Goal: Task Accomplishment & Management: Manage account settings

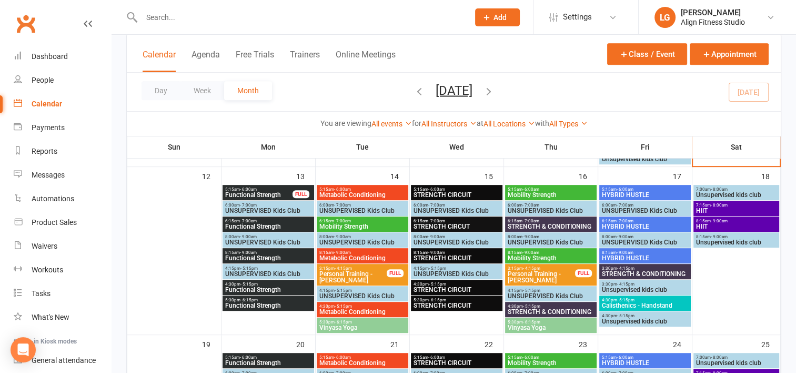
scroll to position [460, 0]
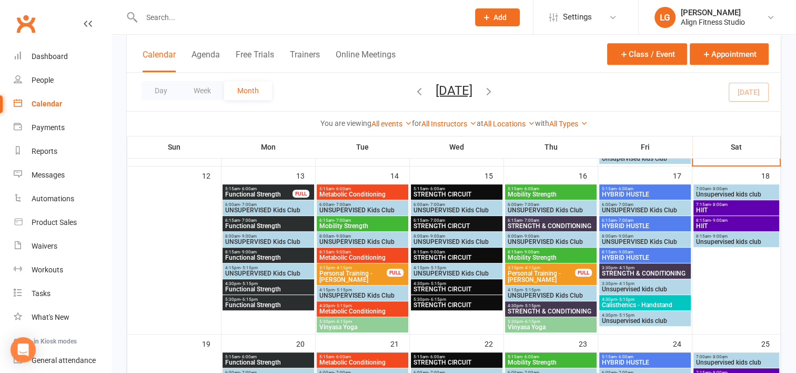
click at [253, 192] on span "Functional Strength" at bounding box center [259, 194] width 68 height 6
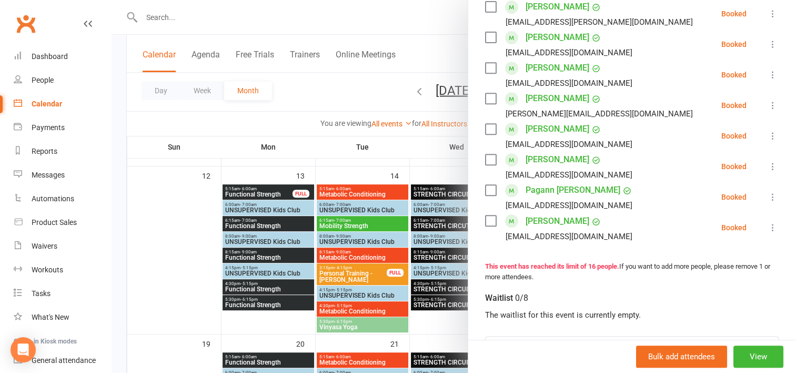
scroll to position [444, 0]
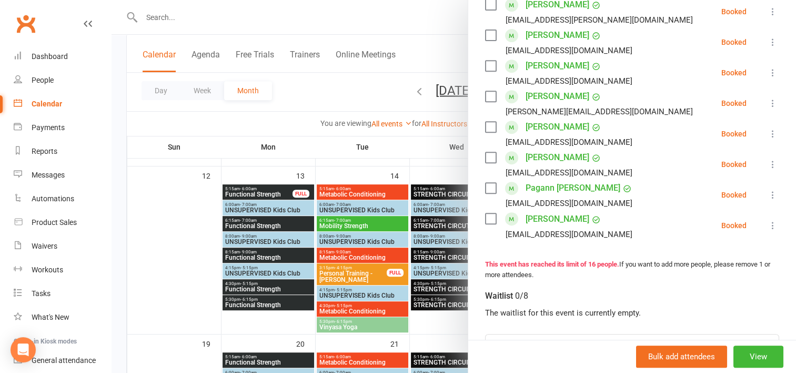
click at [258, 219] on div at bounding box center [454, 186] width 685 height 373
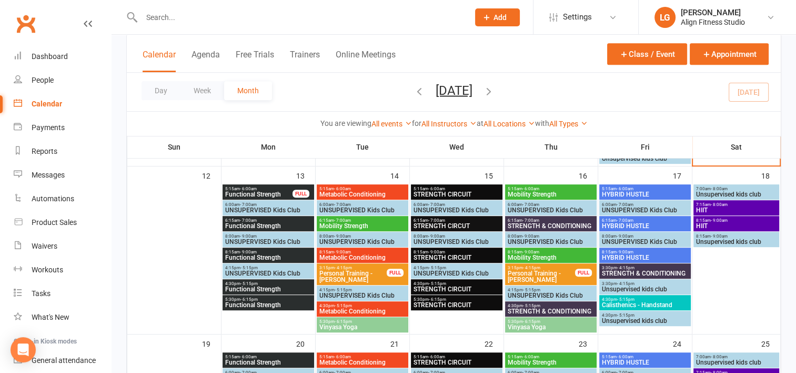
click at [258, 219] on span "6:15am - 7:00am" at bounding box center [268, 220] width 87 height 5
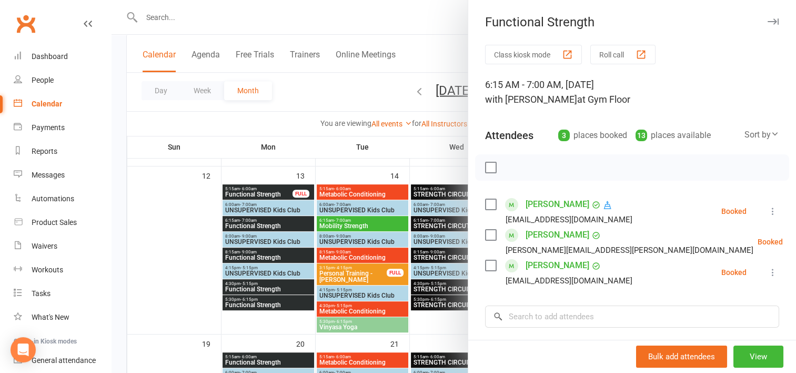
click at [251, 255] on div at bounding box center [454, 186] width 685 height 373
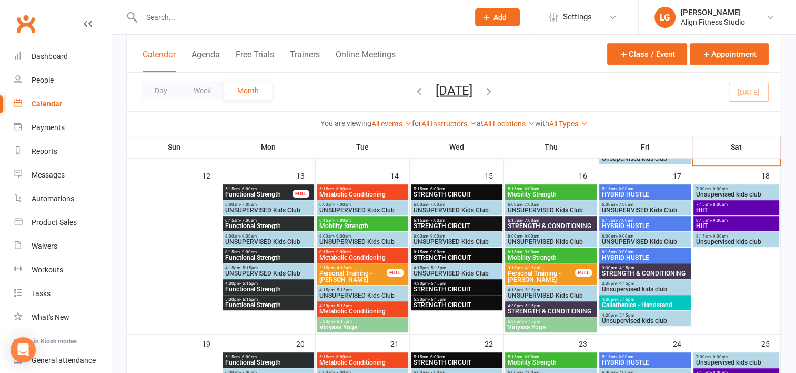
click at [251, 255] on span "Functional Strength" at bounding box center [268, 257] width 87 height 6
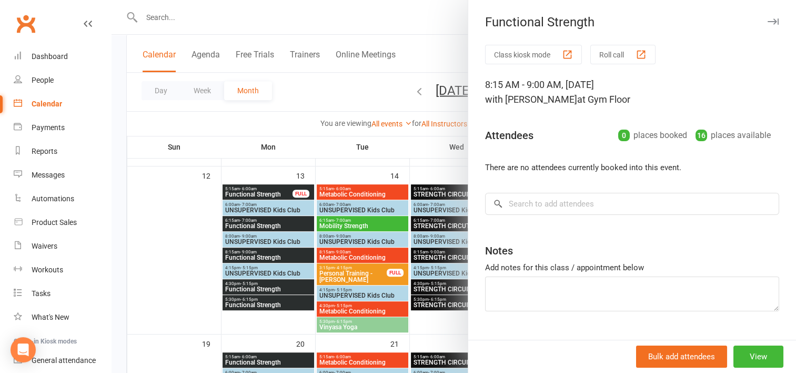
click at [247, 286] on div at bounding box center [454, 186] width 685 height 373
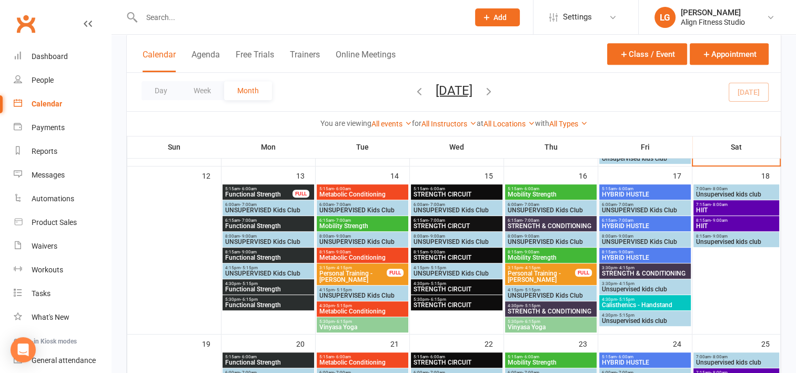
click at [247, 286] on span "Functional Strength" at bounding box center [268, 289] width 87 height 6
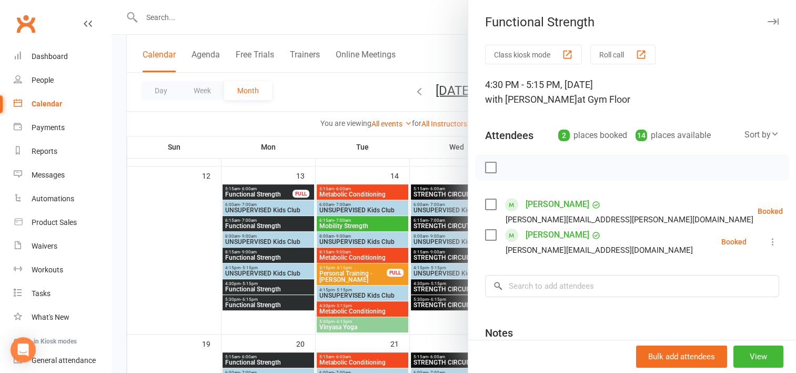
click at [246, 300] on div at bounding box center [454, 186] width 685 height 373
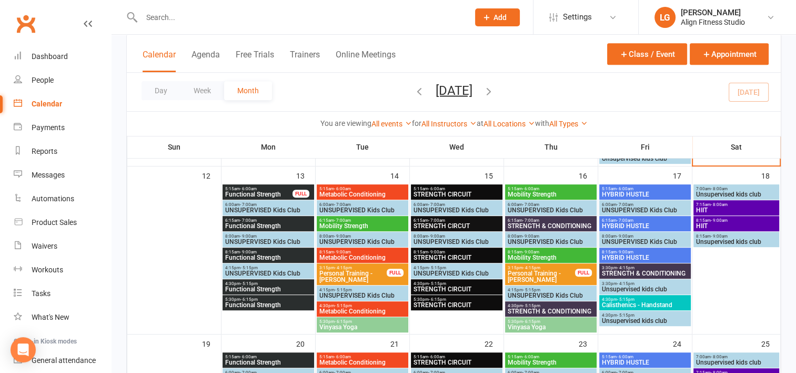
click at [246, 302] on span "Functional Strength" at bounding box center [268, 305] width 87 height 6
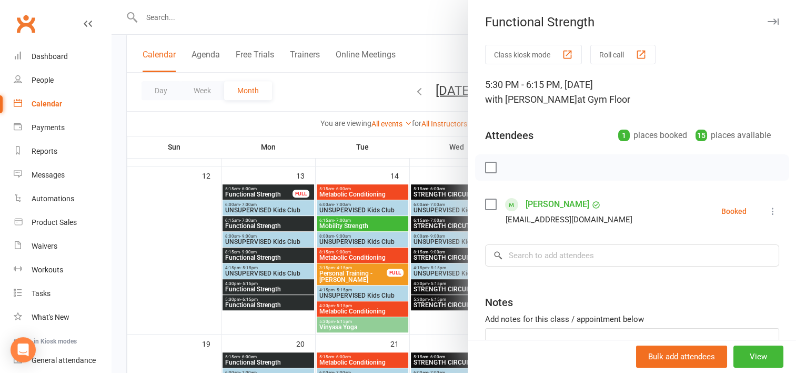
click at [358, 190] on div at bounding box center [454, 186] width 685 height 373
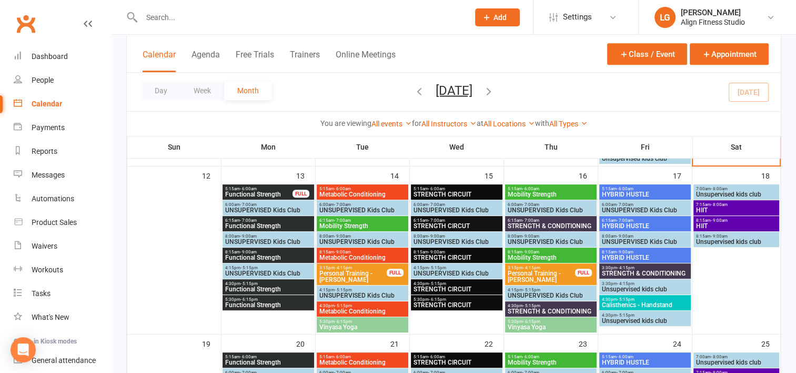
click at [358, 191] on span "Metabolic Conditioning" at bounding box center [362, 194] width 87 height 6
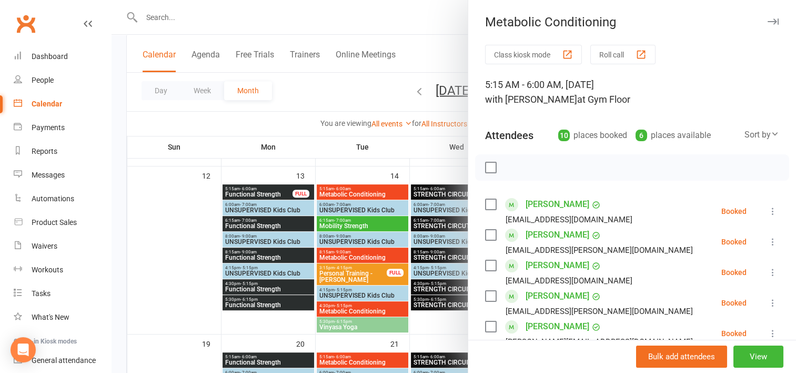
click at [362, 220] on div at bounding box center [454, 186] width 685 height 373
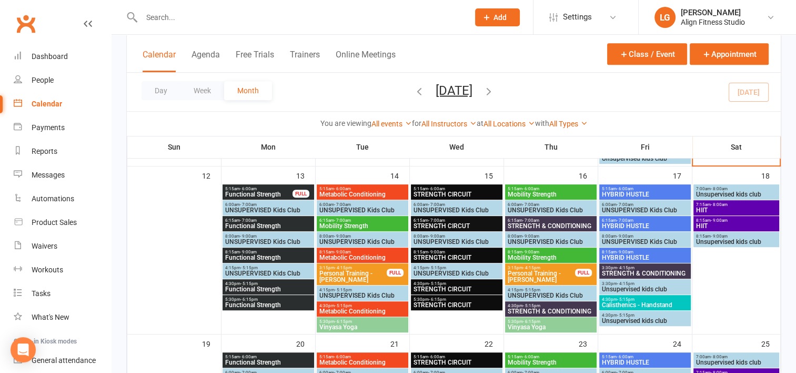
click at [362, 220] on span "6:15am - 7:00am" at bounding box center [362, 220] width 87 height 5
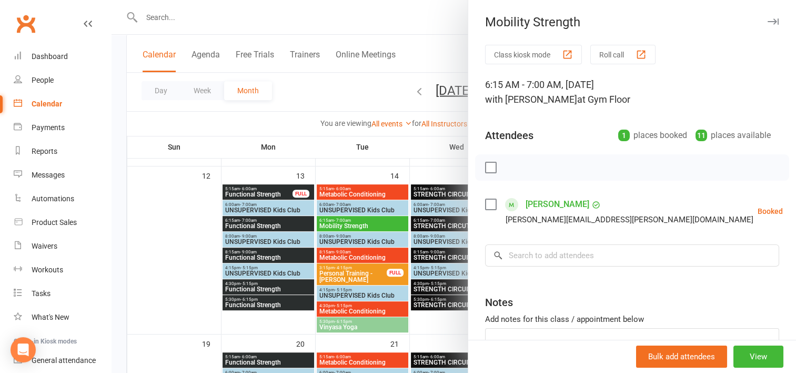
click at [349, 252] on div at bounding box center [454, 186] width 685 height 373
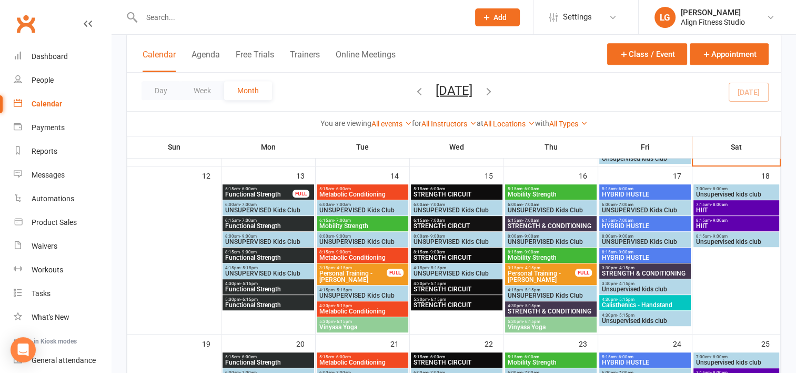
click at [349, 252] on span "- 9:00am" at bounding box center [342, 251] width 17 height 5
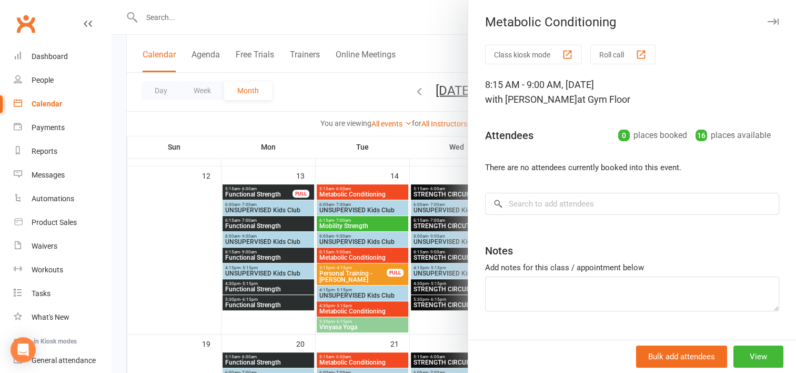
click at [347, 308] on div at bounding box center [454, 186] width 685 height 373
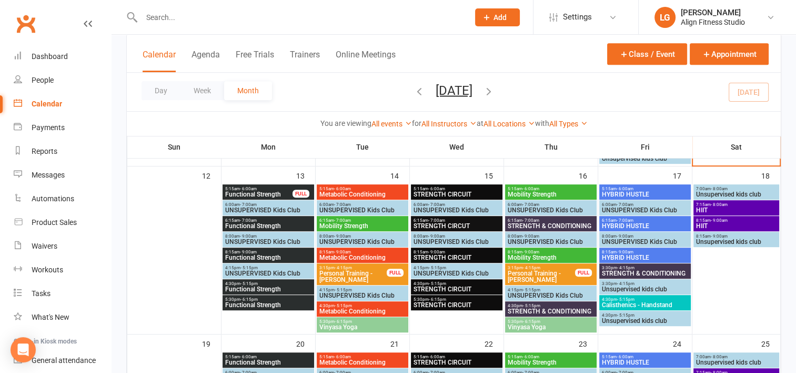
click at [347, 308] on span "Metabolic Conditioning" at bounding box center [362, 311] width 87 height 6
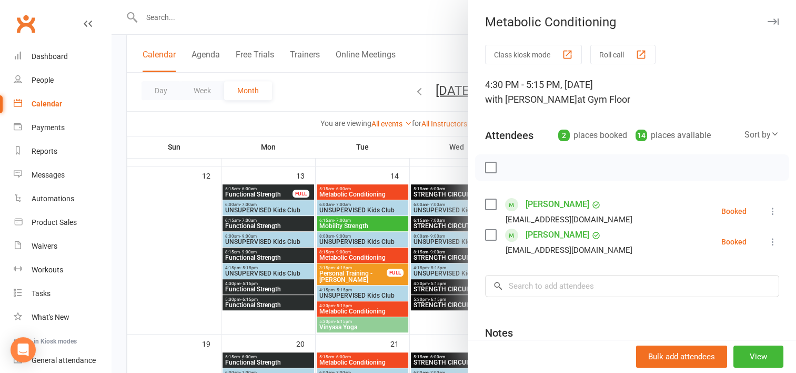
click at [345, 322] on div at bounding box center [454, 186] width 685 height 373
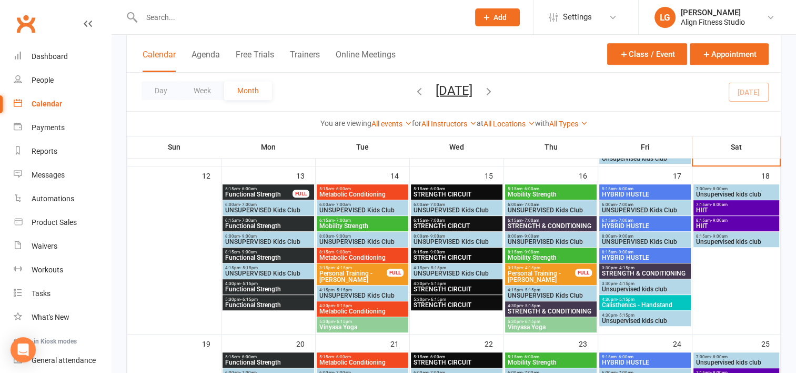
click at [345, 324] on span "Vinyasa Yoga" at bounding box center [362, 327] width 87 height 6
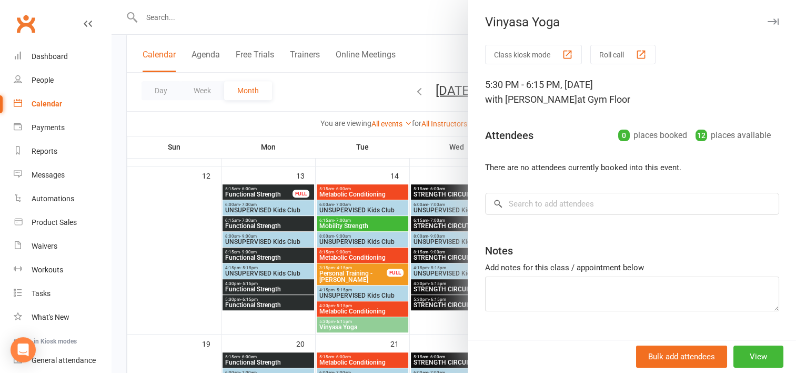
click at [434, 189] on div at bounding box center [454, 186] width 685 height 373
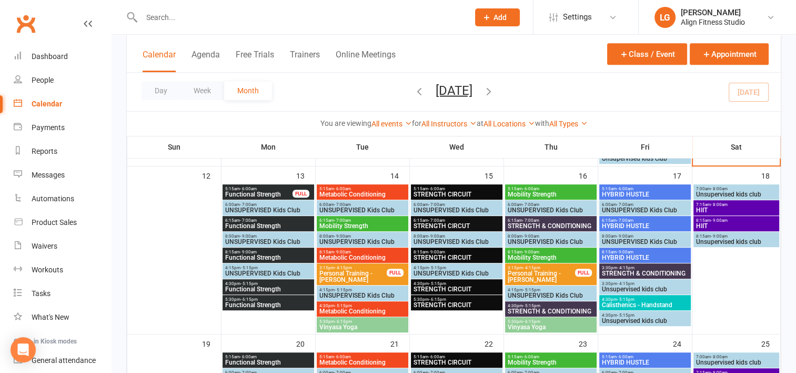
click at [434, 189] on span "- 6:00am" at bounding box center [436, 188] width 17 height 5
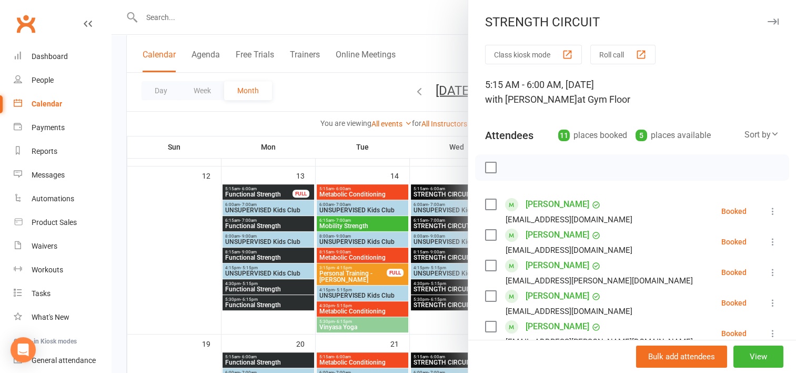
click at [186, 17] on div at bounding box center [454, 186] width 685 height 373
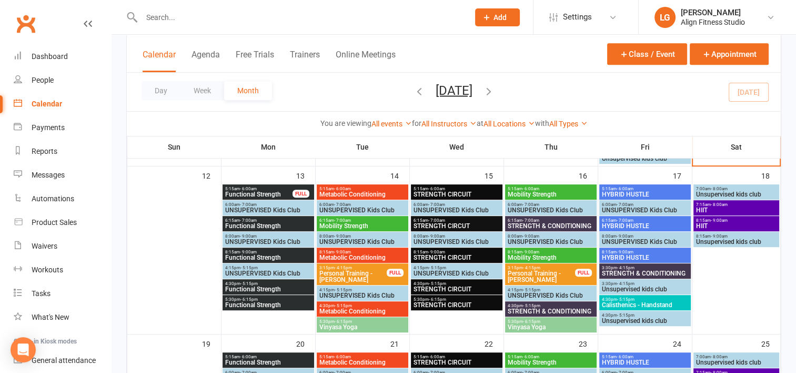
click at [186, 17] on input "text" at bounding box center [299, 17] width 323 height 15
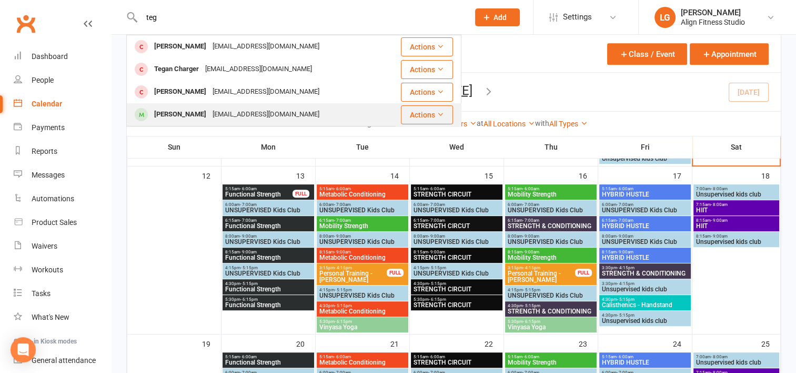
type input "teg"
click at [186, 113] on div "[PERSON_NAME]" at bounding box center [180, 114] width 58 height 15
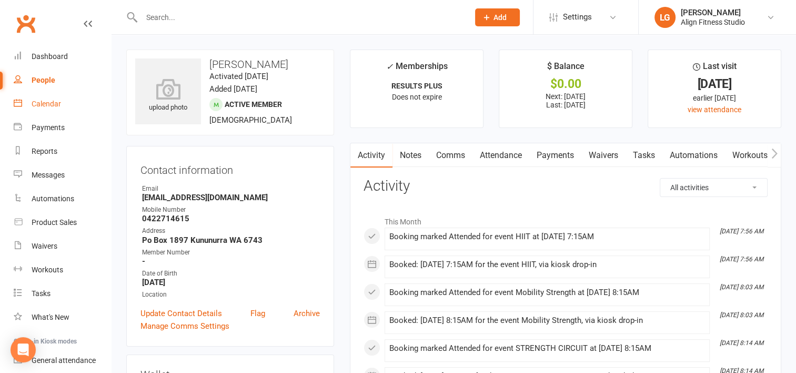
click at [53, 103] on div "Calendar" at bounding box center [46, 103] width 29 height 8
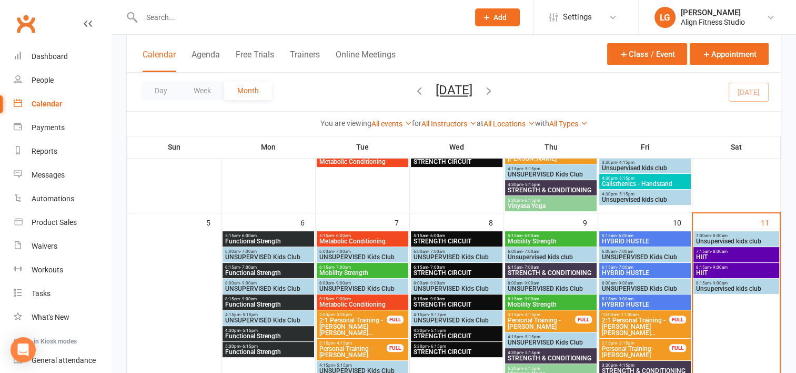
scroll to position [204, 0]
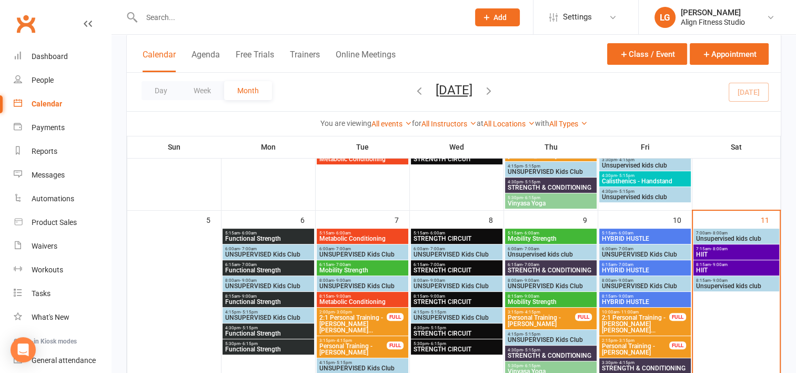
click at [736, 248] on span "7:15am - 8:00am" at bounding box center [737, 248] width 82 height 5
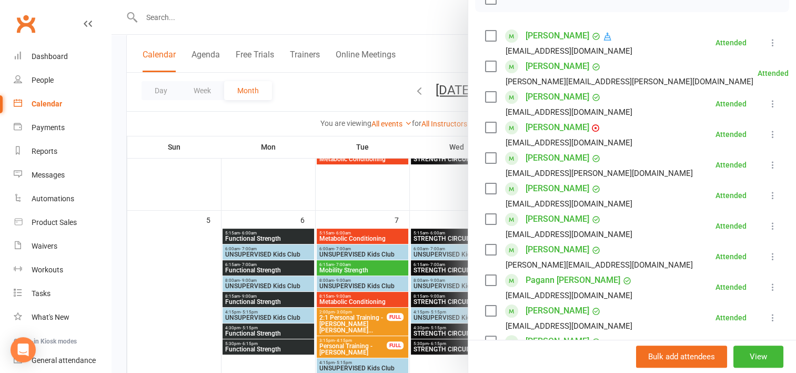
scroll to position [168, 0]
click at [547, 125] on link "[PERSON_NAME]" at bounding box center [558, 127] width 64 height 17
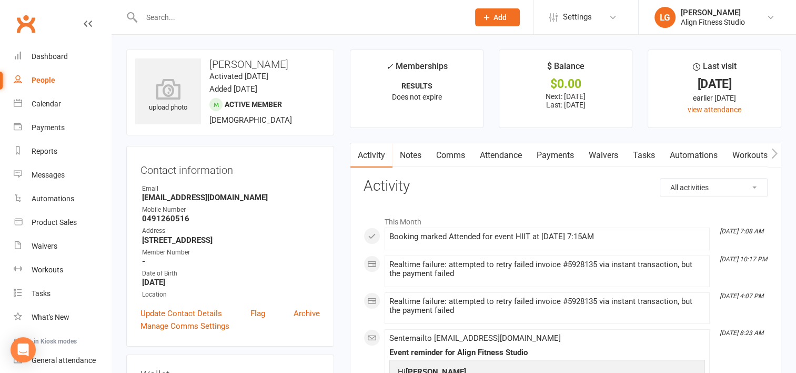
click at [558, 155] on link "Payments" at bounding box center [555, 155] width 52 height 24
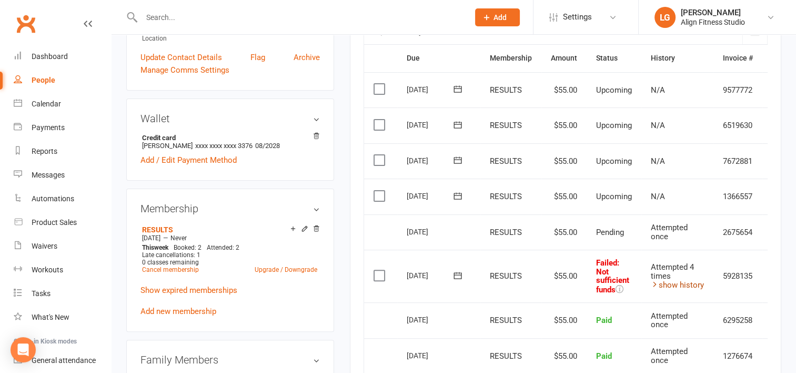
scroll to position [0, 27]
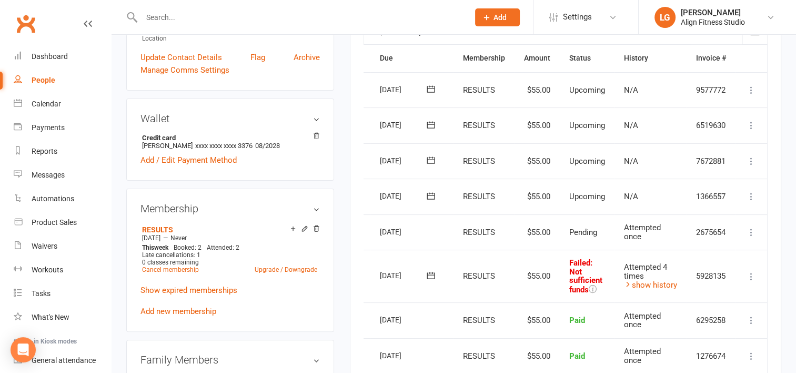
click at [750, 276] on icon at bounding box center [751, 276] width 11 height 11
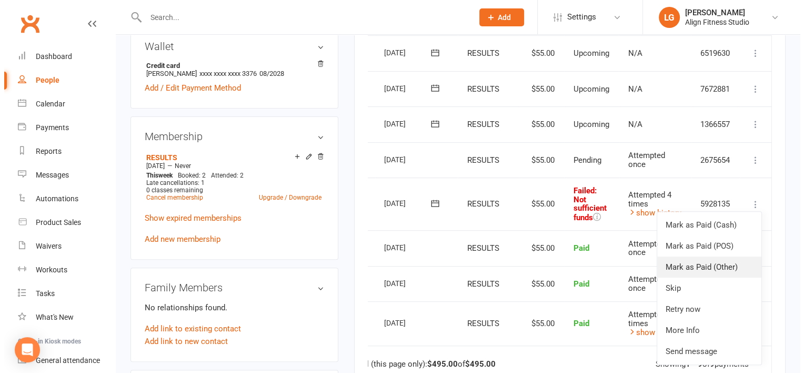
scroll to position [330, 0]
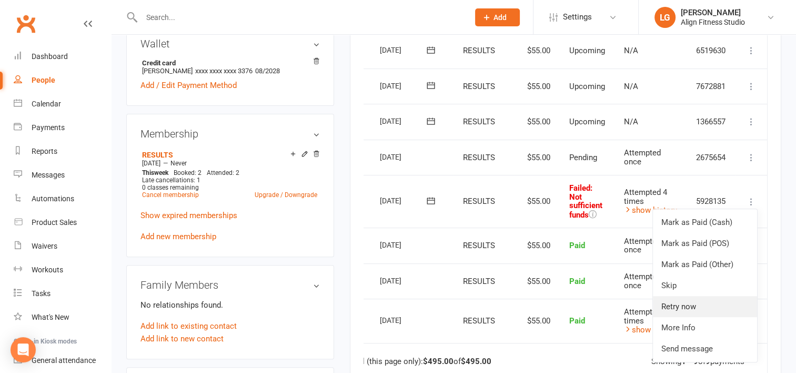
click at [685, 306] on link "Retry now" at bounding box center [705, 306] width 104 height 21
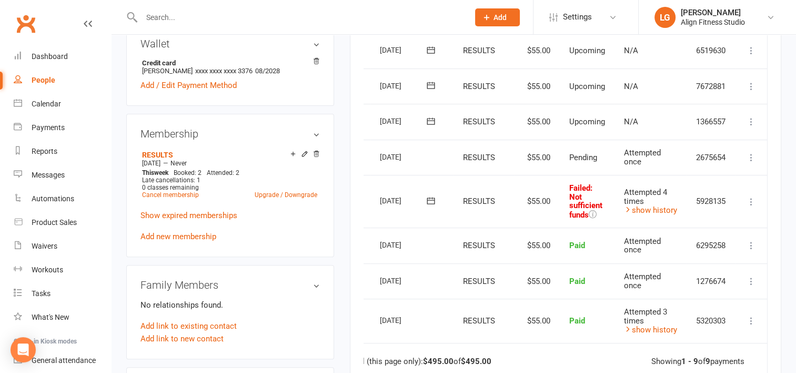
click at [753, 198] on icon at bounding box center [751, 201] width 11 height 11
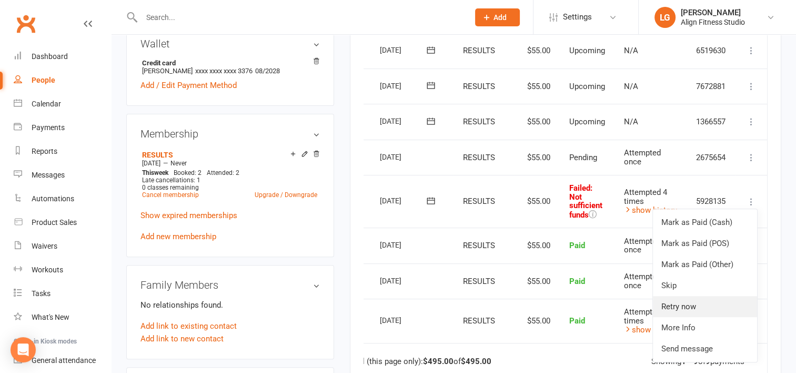
click at [685, 303] on link "Retry now" at bounding box center [705, 306] width 104 height 21
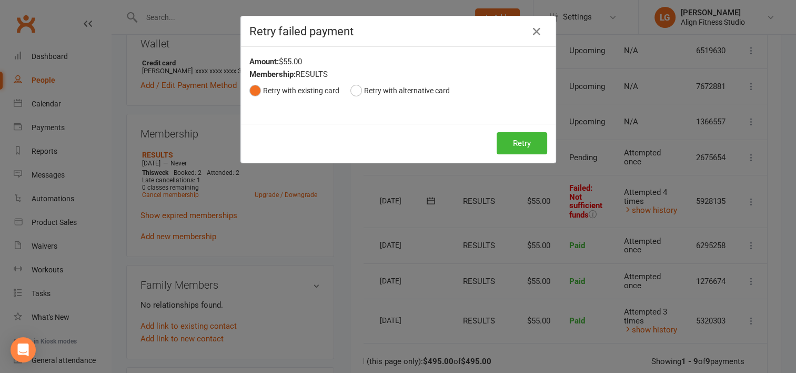
scroll to position [0, 23]
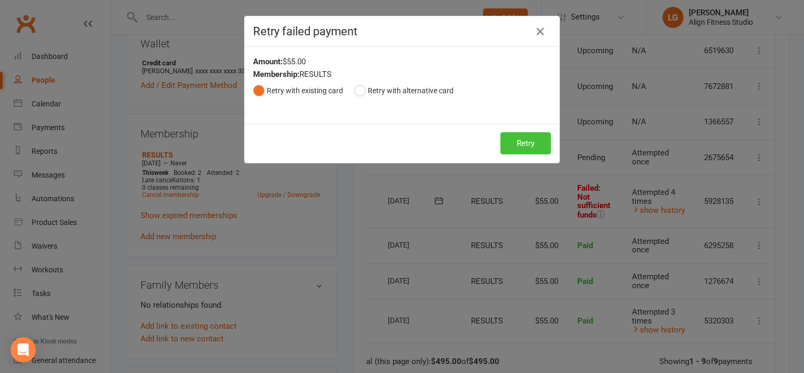
click at [537, 145] on button "Retry" at bounding box center [525, 143] width 51 height 22
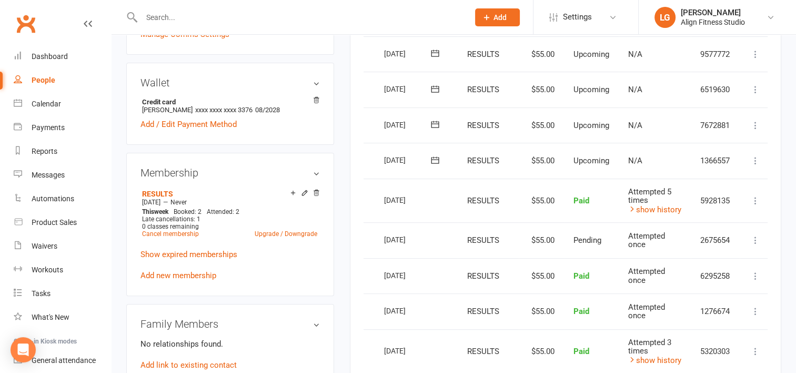
scroll to position [0, 0]
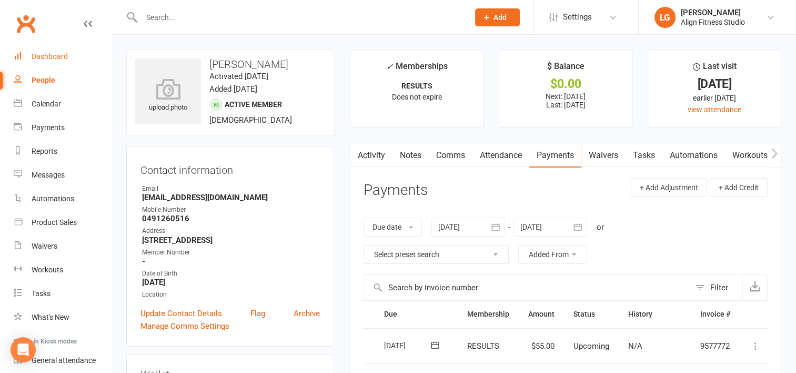
click at [56, 51] on link "Dashboard" at bounding box center [62, 57] width 97 height 24
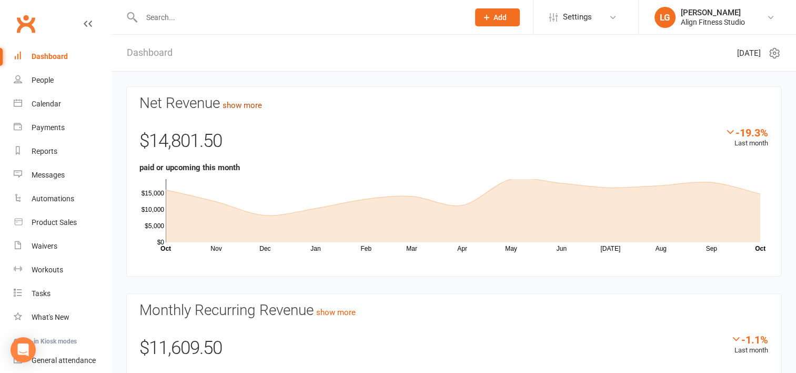
click at [248, 103] on link "show more" at bounding box center [242, 105] width 39 height 9
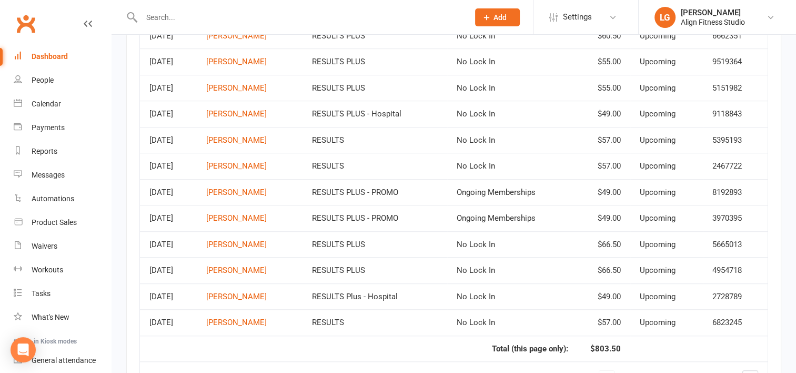
scroll to position [773, 0]
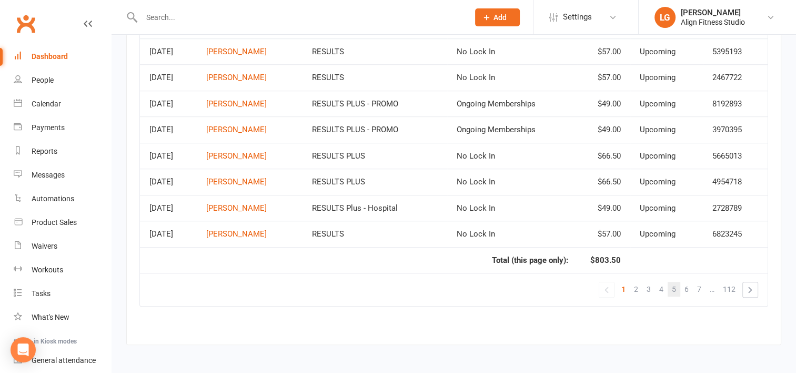
click at [673, 285] on span "5" at bounding box center [674, 289] width 4 height 15
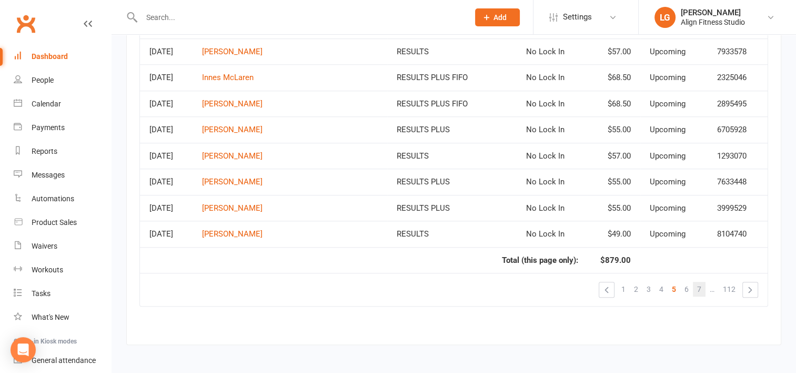
click at [698, 287] on span "7" at bounding box center [699, 289] width 4 height 15
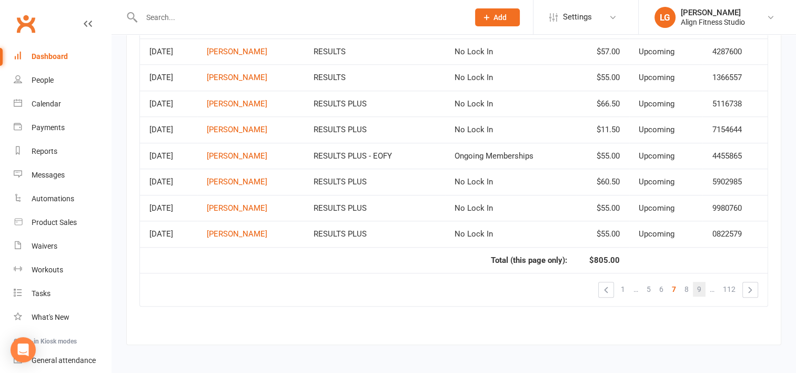
click at [703, 285] on link "9" at bounding box center [699, 289] width 13 height 15
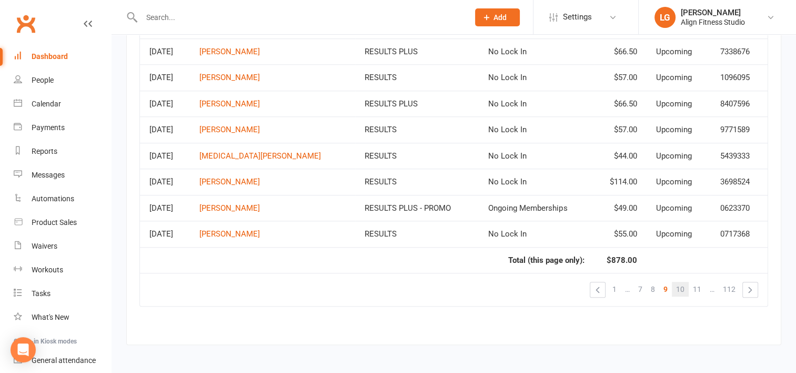
click at [683, 287] on span "10" at bounding box center [680, 289] width 8 height 15
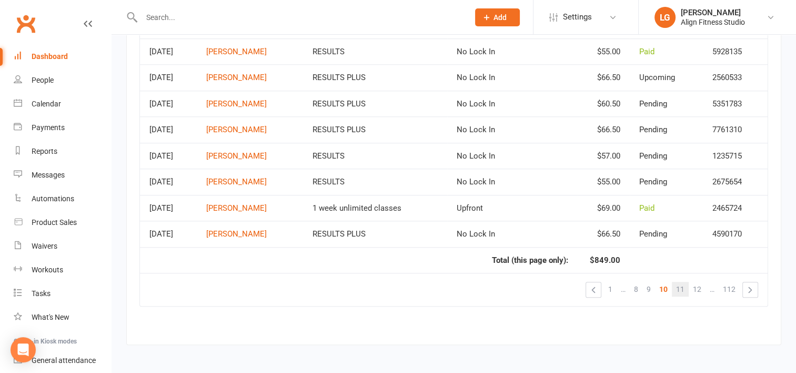
click at [682, 286] on span "11" at bounding box center [680, 289] width 8 height 15
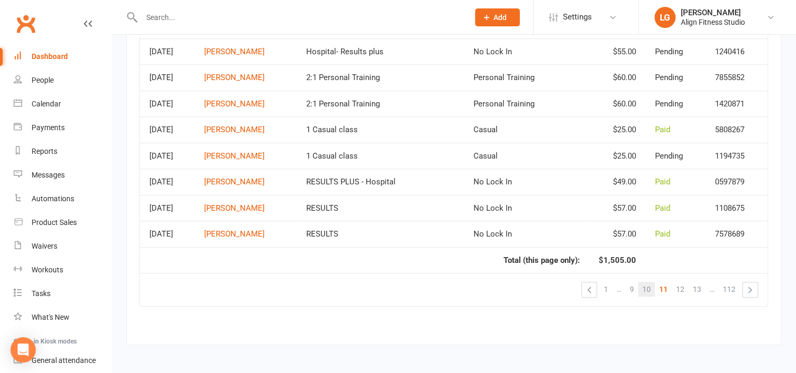
click at [648, 286] on span "10" at bounding box center [647, 289] width 8 height 15
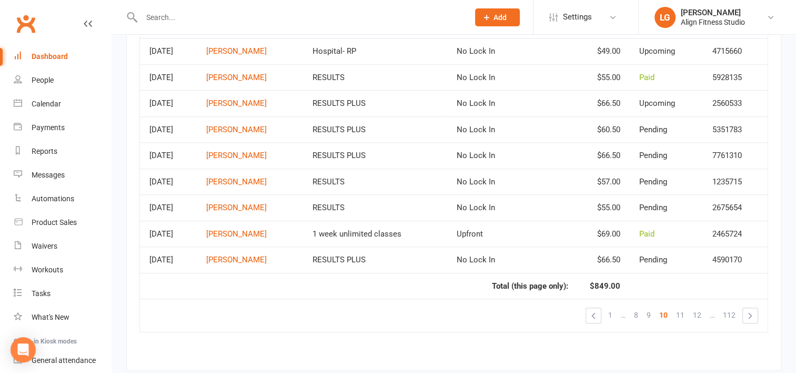
scroll to position [768, 0]
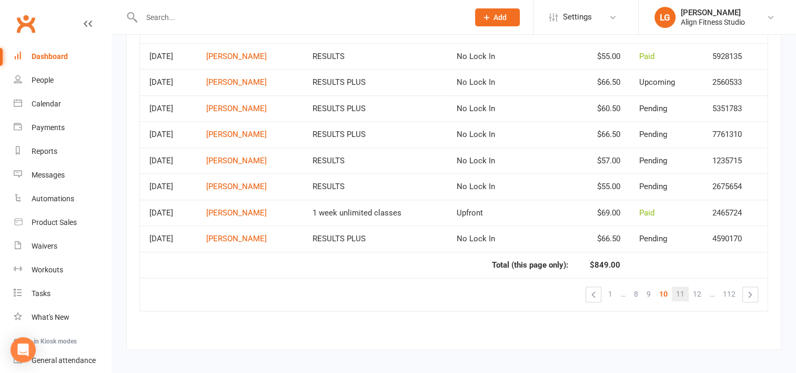
click at [684, 292] on span "11" at bounding box center [680, 293] width 8 height 15
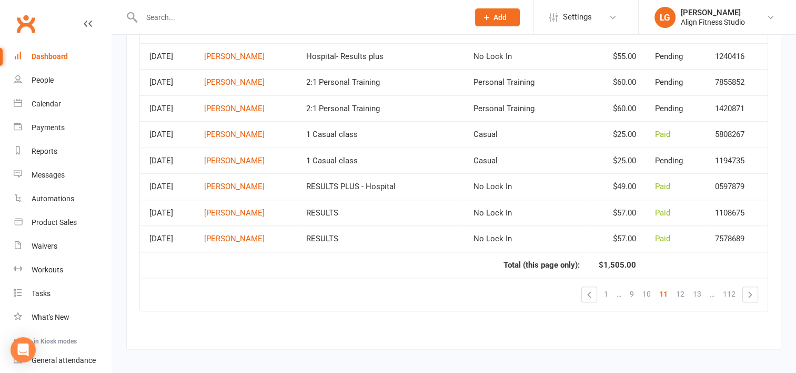
click at [684, 292] on span "12" at bounding box center [680, 293] width 8 height 15
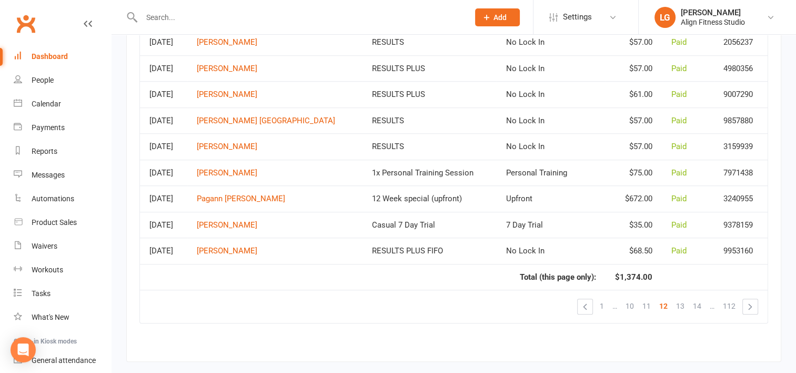
scroll to position [755, 0]
click at [46, 108] on link "Calendar" at bounding box center [62, 104] width 97 height 24
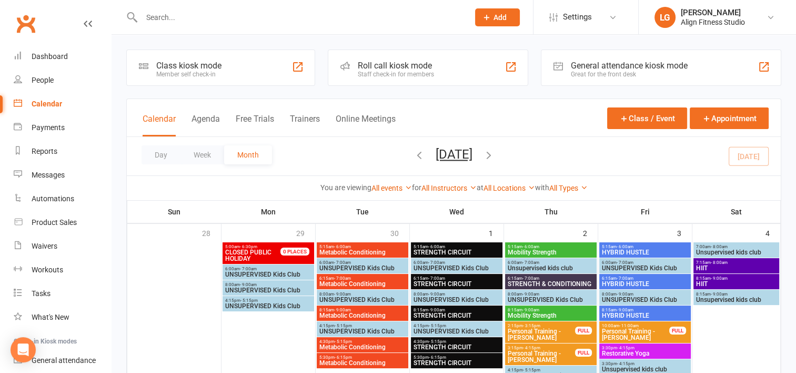
click at [51, 101] on div "Calendar" at bounding box center [47, 103] width 31 height 8
click at [56, 55] on div "Dashboard" at bounding box center [50, 56] width 36 height 8
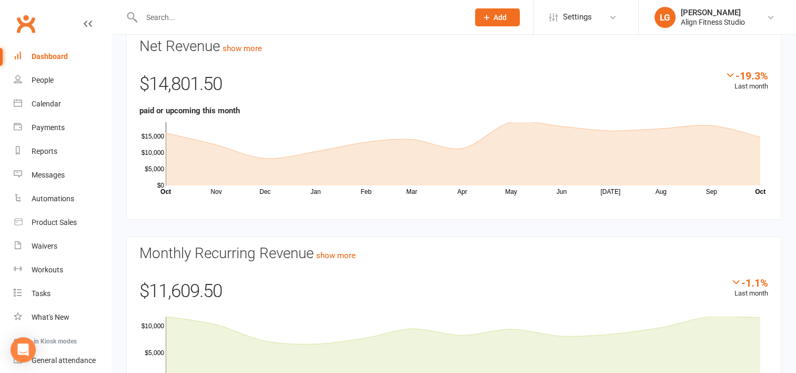
scroll to position [129, 0]
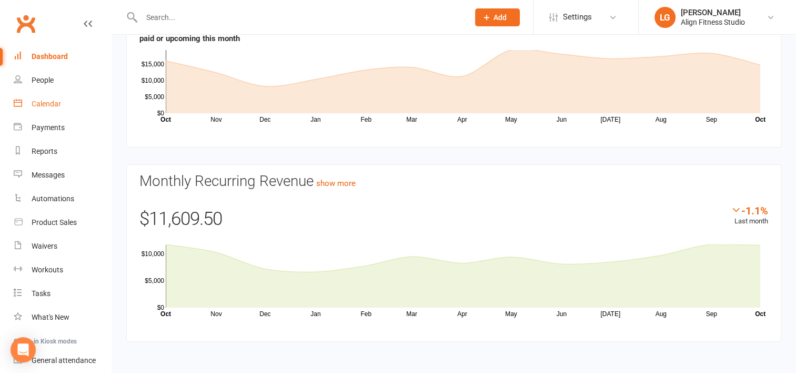
click at [46, 106] on div "Calendar" at bounding box center [46, 103] width 29 height 8
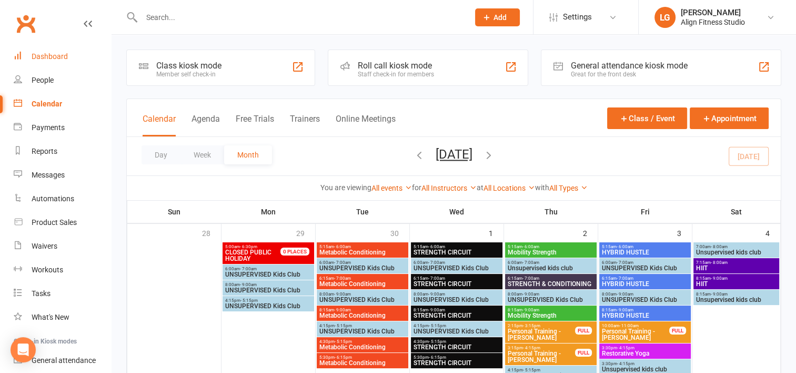
click at [55, 56] on div "Dashboard" at bounding box center [50, 56] width 36 height 8
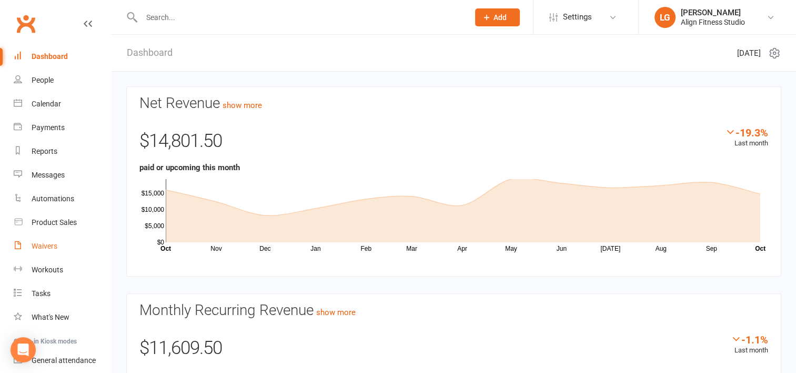
click at [55, 239] on link "Waivers" at bounding box center [62, 246] width 97 height 24
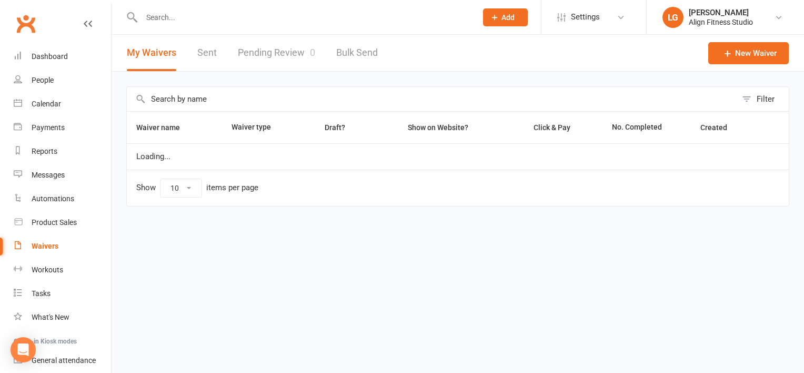
select select "100"
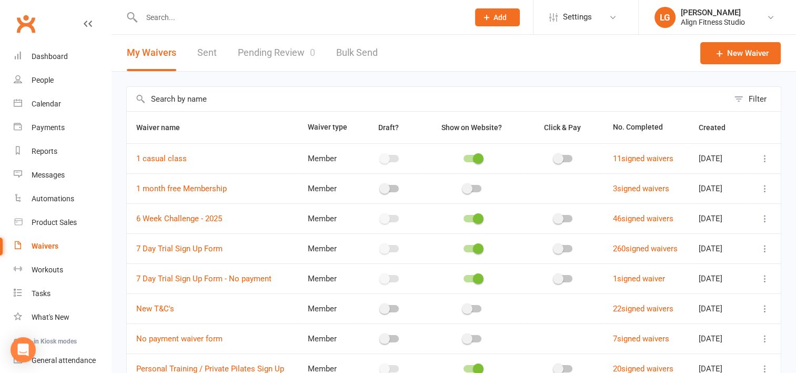
click at [278, 50] on link "Pending Review 0" at bounding box center [276, 53] width 77 height 36
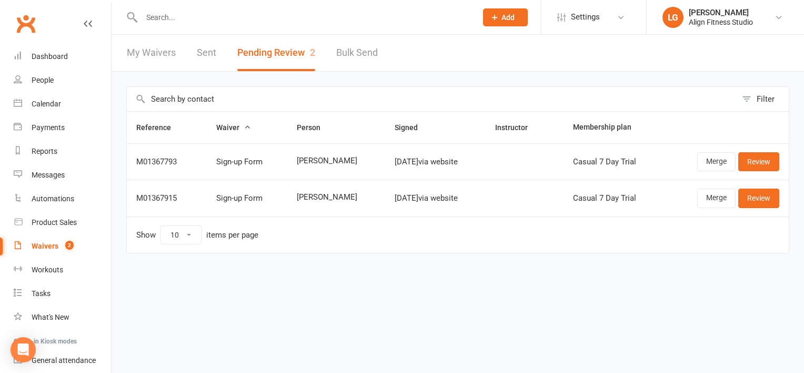
click at [149, 13] on input "text" at bounding box center [303, 17] width 331 height 15
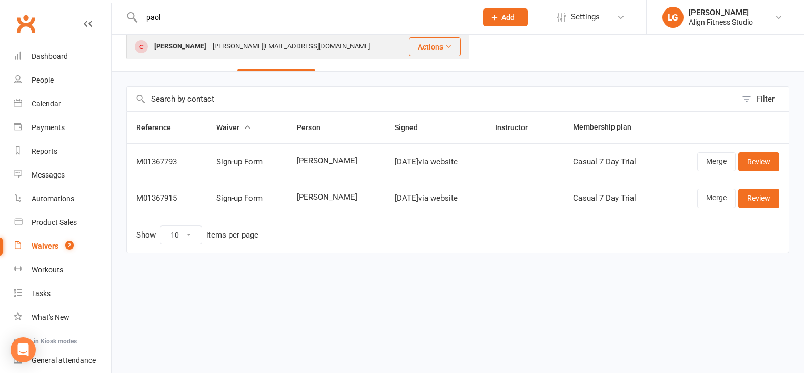
type input "paol"
click at [185, 38] on div "[PERSON_NAME] [PERSON_NAME][EMAIL_ADDRESS][DOMAIN_NAME]" at bounding box center [264, 47] width 275 height 22
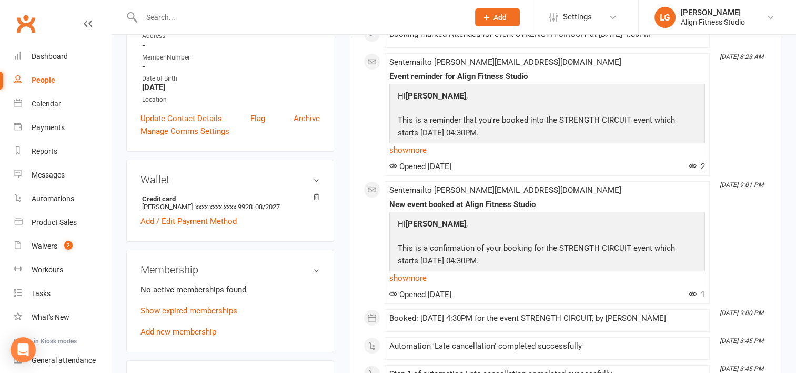
scroll to position [277, 0]
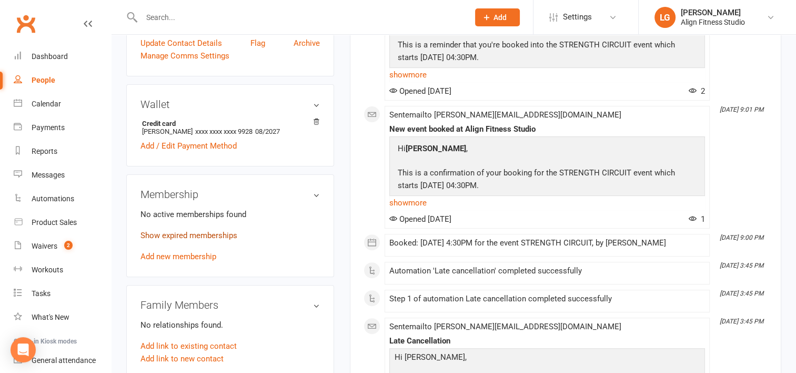
click at [182, 231] on link "Show expired memberships" at bounding box center [189, 235] width 97 height 9
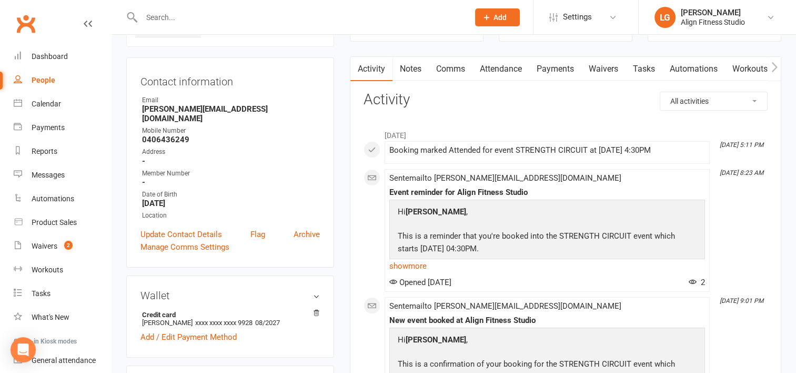
scroll to position [0, 0]
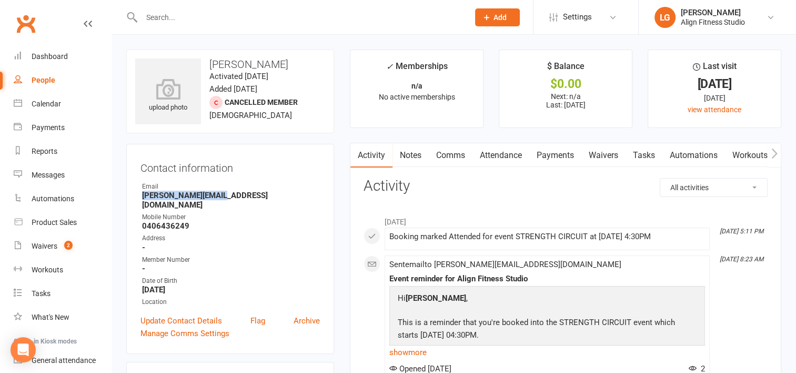
drag, startPoint x: 222, startPoint y: 192, endPoint x: 128, endPoint y: 192, distance: 94.2
click at [128, 192] on div "Contact information Owner Email [PERSON_NAME][EMAIL_ADDRESS][DOMAIN_NAME] Mobil…" at bounding box center [230, 249] width 208 height 210
drag, startPoint x: 128, startPoint y: 192, endPoint x: 166, endPoint y: 193, distance: 38.4
copy strong "[PERSON_NAME][EMAIL_ADDRESS][DOMAIN_NAME]"
click at [57, 54] on div "Dashboard" at bounding box center [50, 56] width 36 height 8
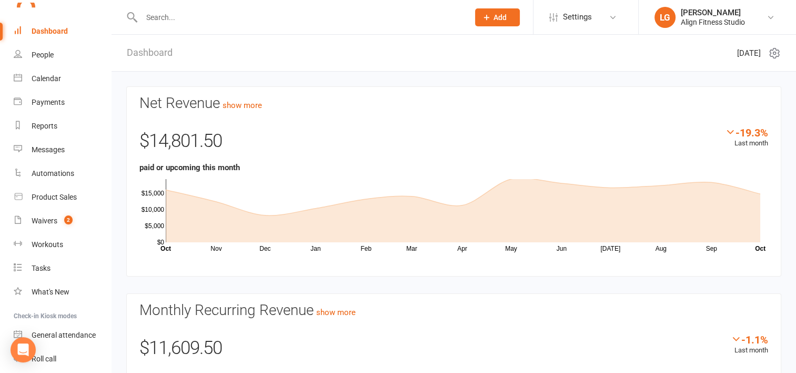
scroll to position [27, 0]
click at [51, 223] on link "Waivers 2" at bounding box center [62, 219] width 97 height 24
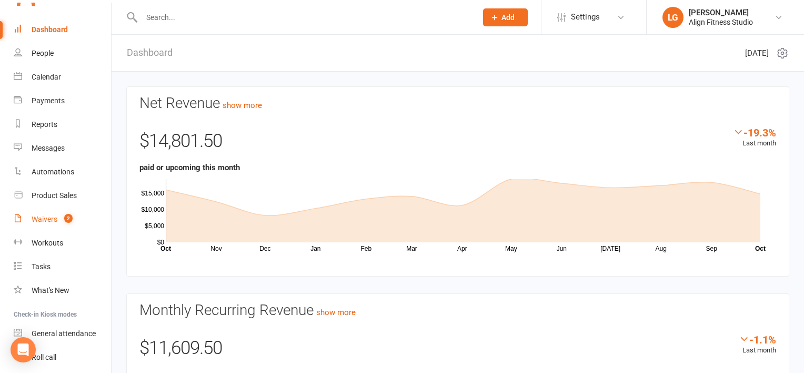
select select "100"
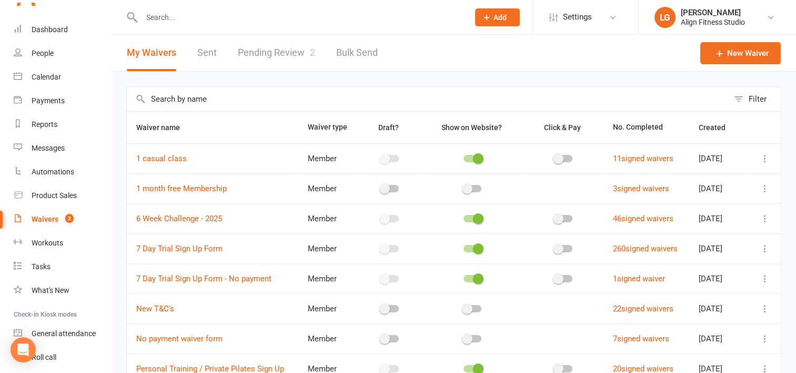
click at [270, 50] on link "Pending Review 2" at bounding box center [276, 53] width 77 height 36
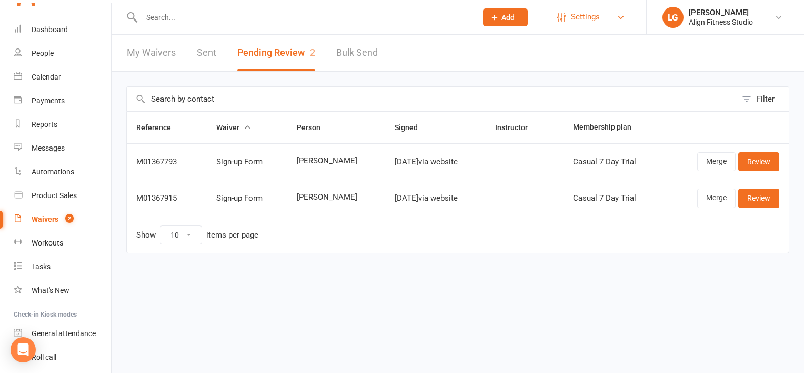
click at [600, 25] on link "Settings" at bounding box center [593, 17] width 73 height 24
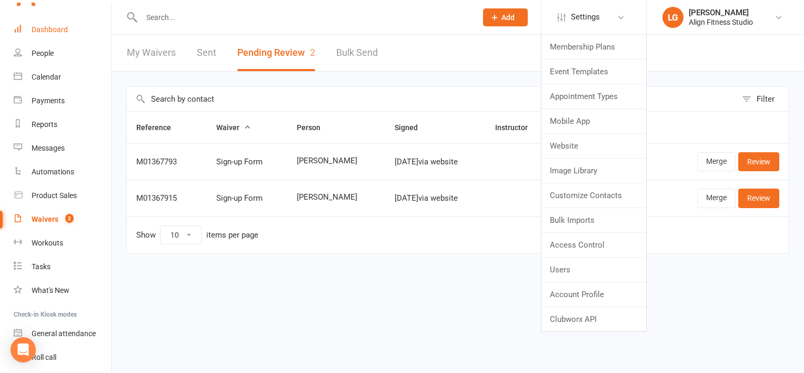
click at [62, 27] on div "Dashboard" at bounding box center [50, 29] width 36 height 8
